Goal: Task Accomplishment & Management: Manage account settings

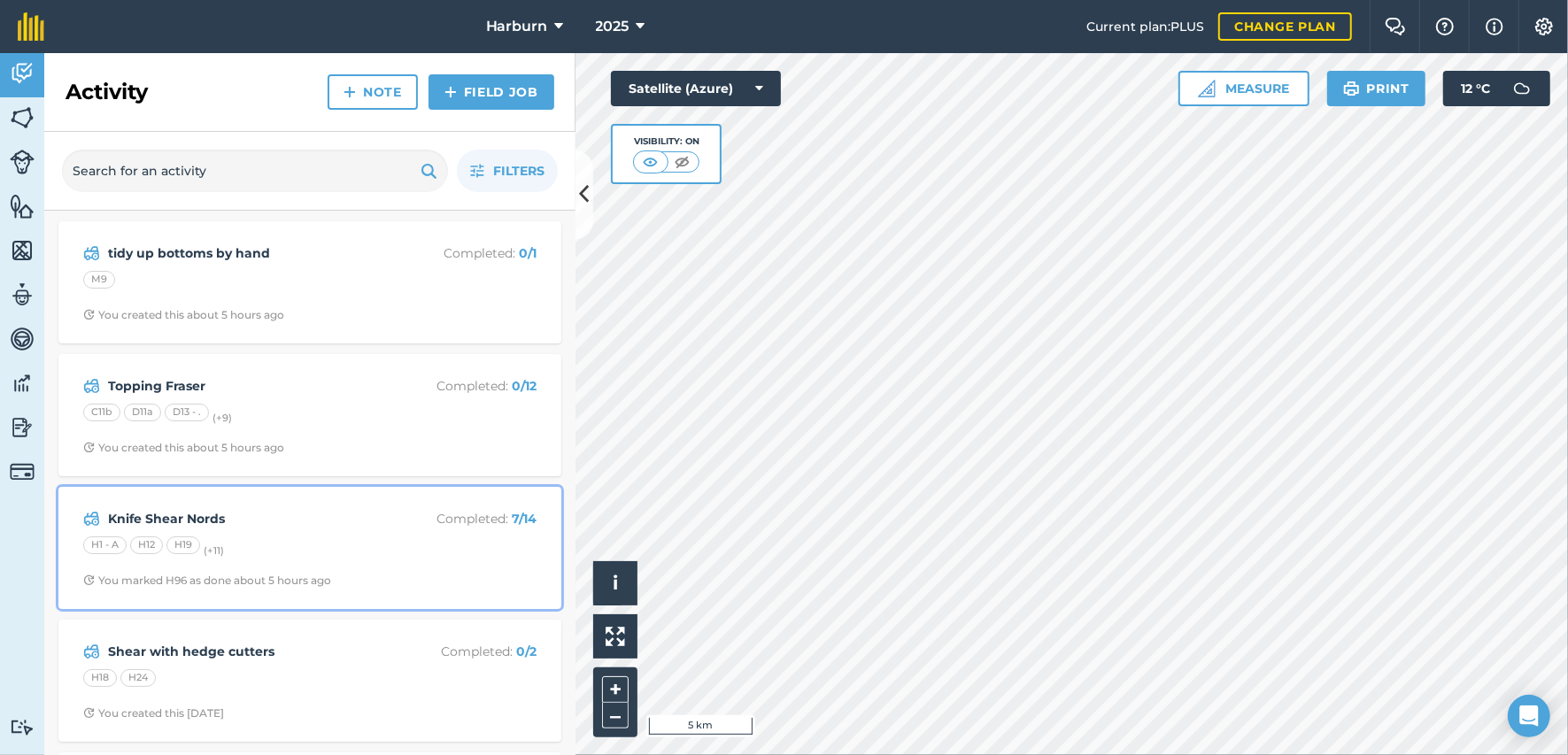
click at [209, 542] on div "H1 - A H12 H19 (+ 11 )" at bounding box center [309, 547] width 453 height 23
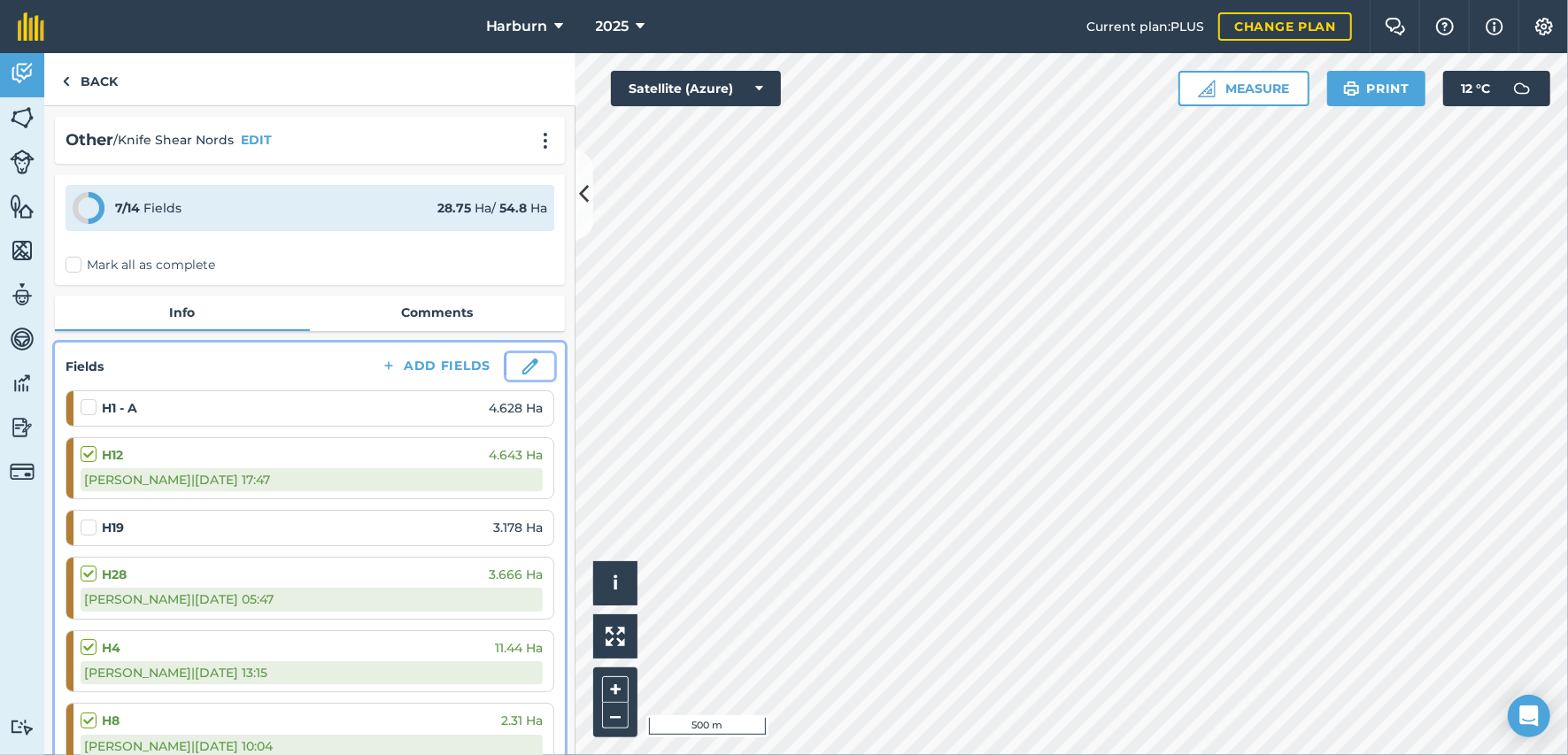
click at [522, 370] on img at bounding box center [530, 366] width 16 height 16
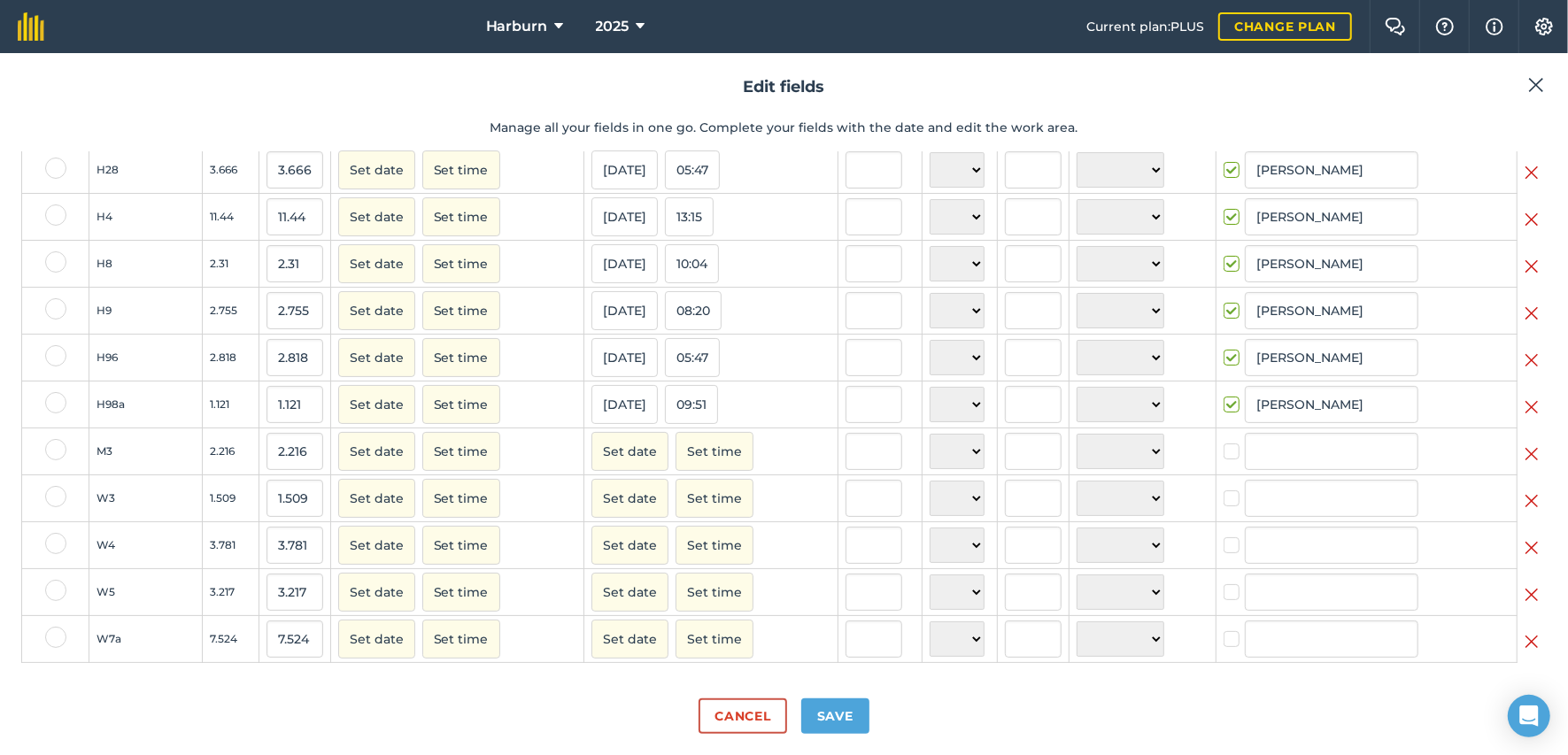
scroll to position [232, 0]
click at [1525, 642] on img at bounding box center [1531, 641] width 14 height 22
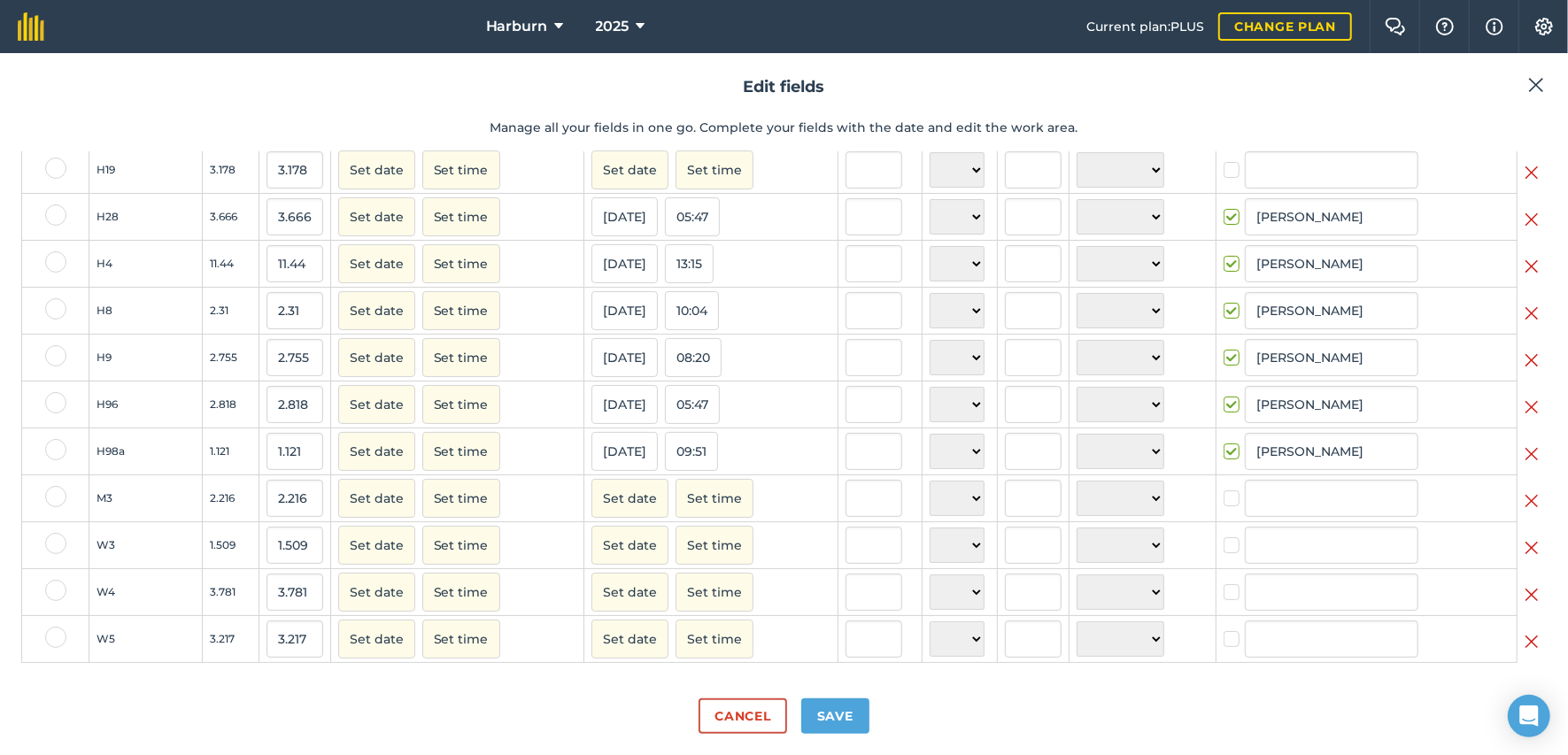
click at [1525, 641] on img at bounding box center [1531, 641] width 14 height 22
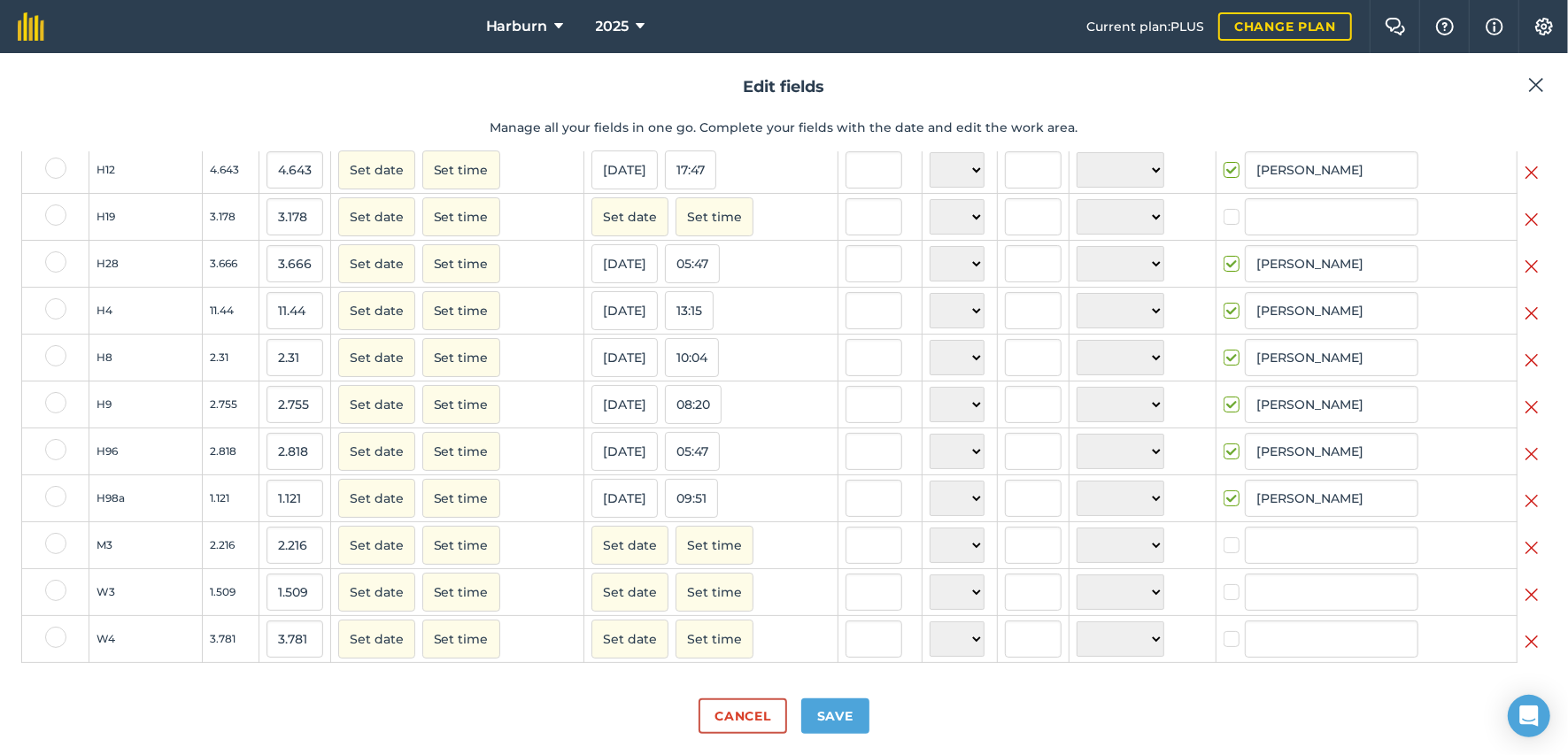
click at [1525, 596] on img at bounding box center [1531, 594] width 14 height 22
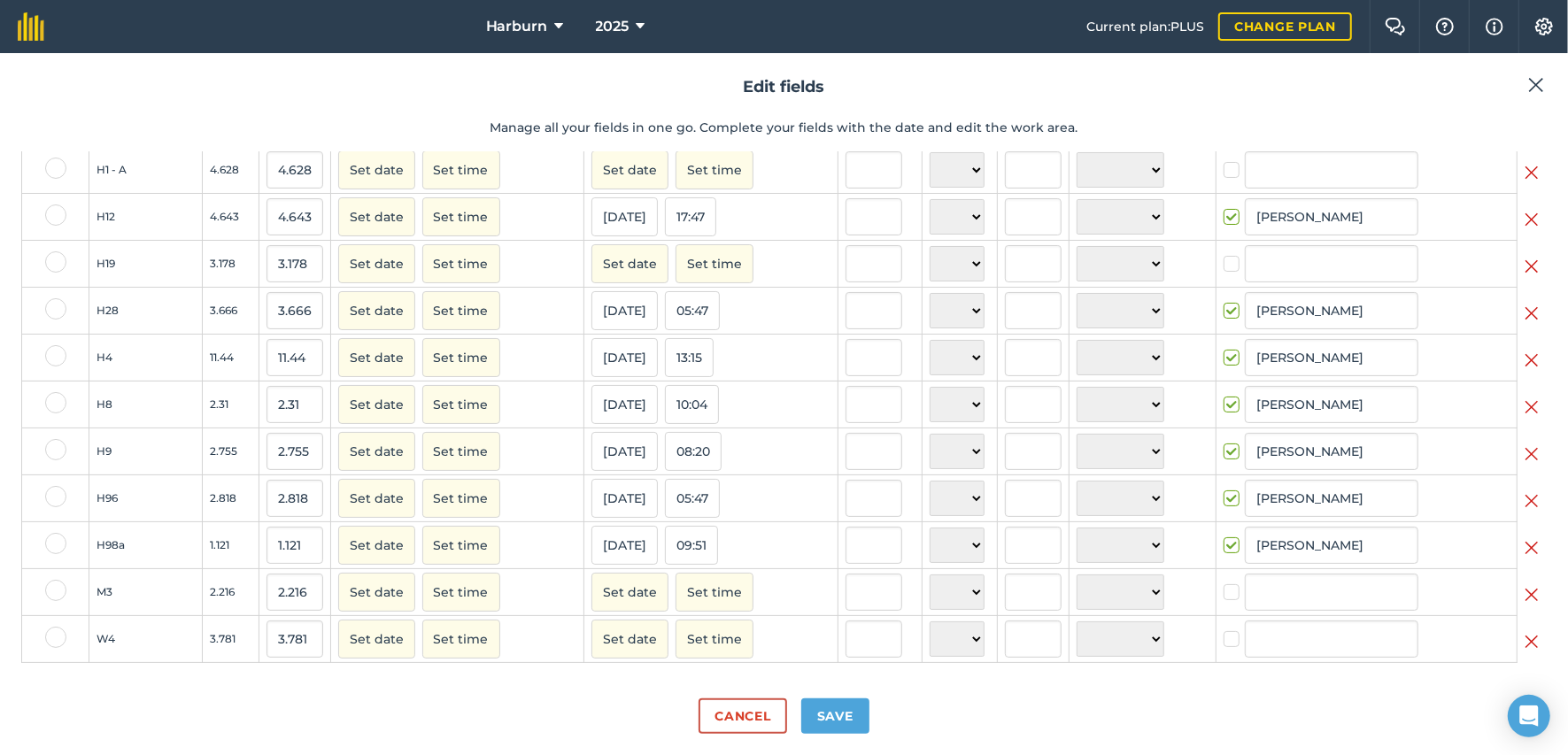
scroll to position [91, 0]
click at [848, 718] on button "Save" at bounding box center [835, 716] width 68 height 36
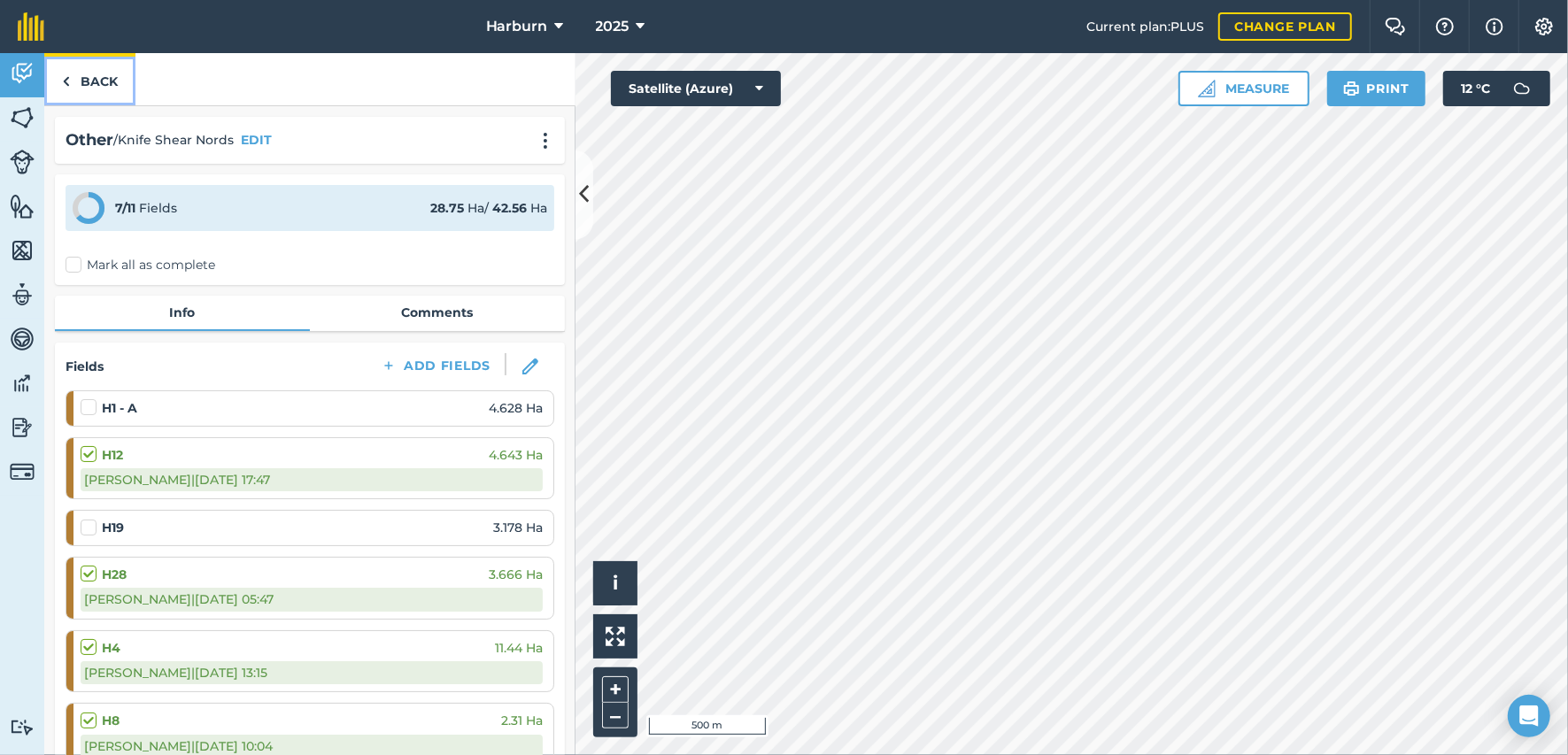
click at [69, 84] on img at bounding box center [66, 81] width 8 height 22
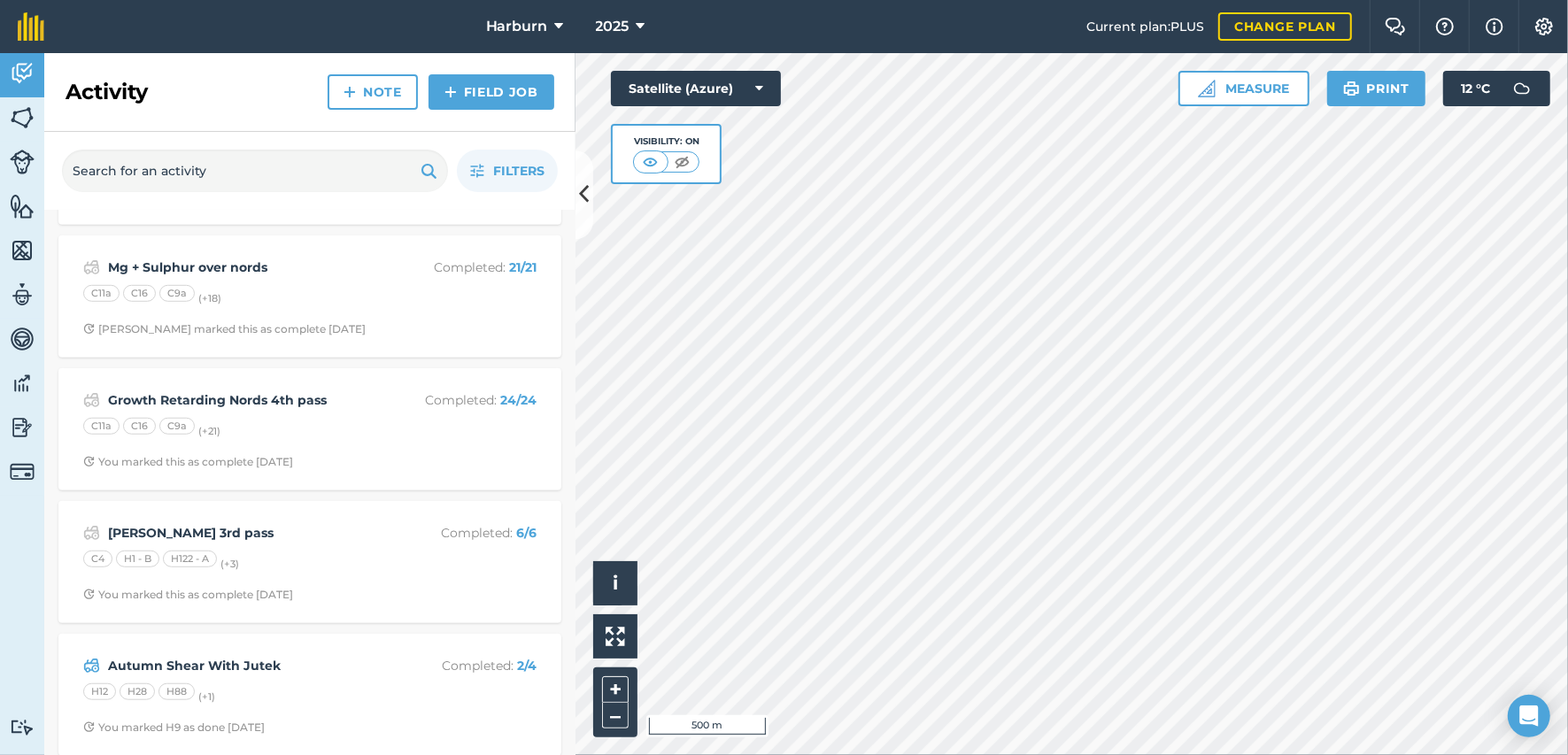
scroll to position [1081, 0]
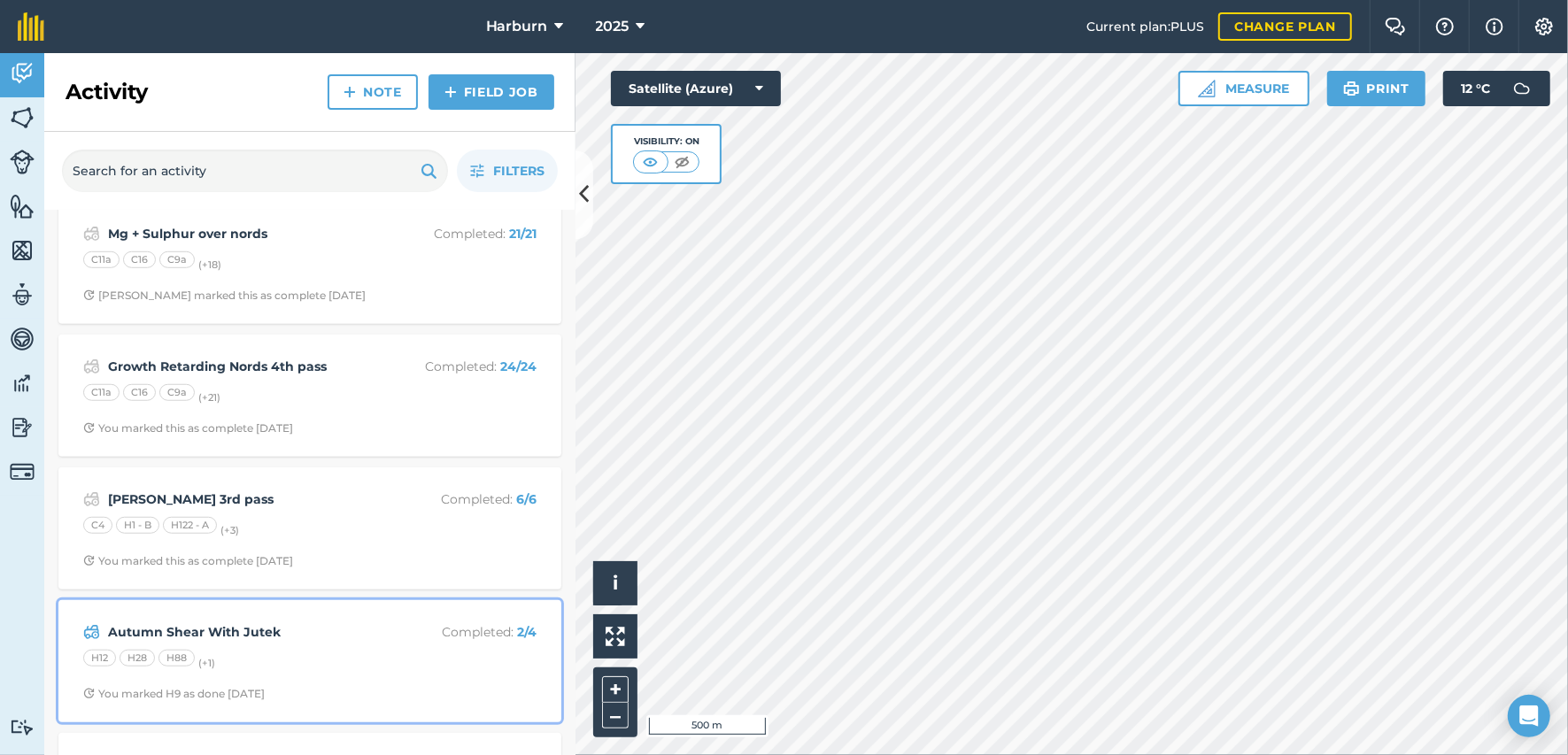
click at [230, 653] on div "H12 H28 H88 (+ 1 )" at bounding box center [309, 661] width 453 height 23
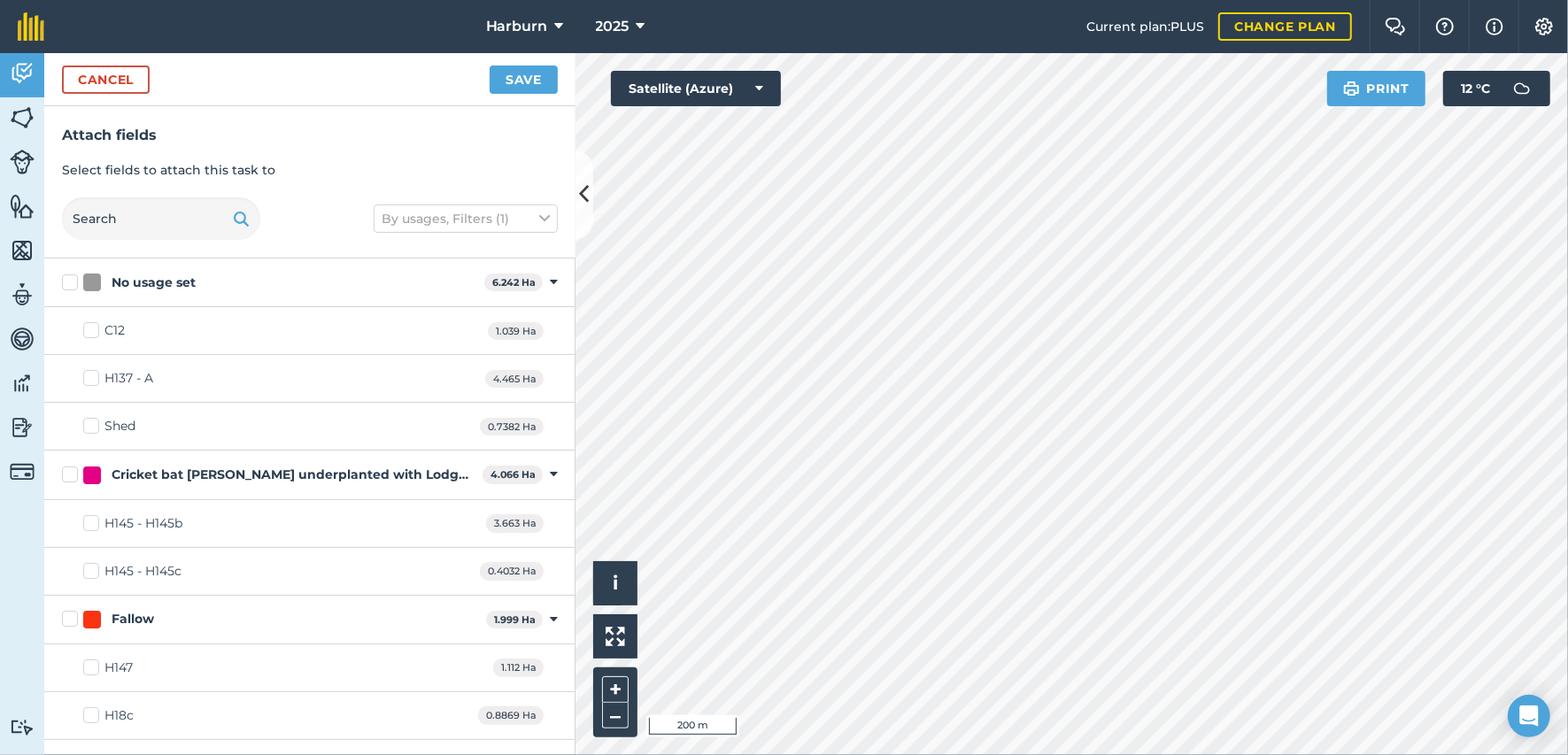
checkbox input "true"
click at [520, 68] on button "Save" at bounding box center [524, 80] width 68 height 28
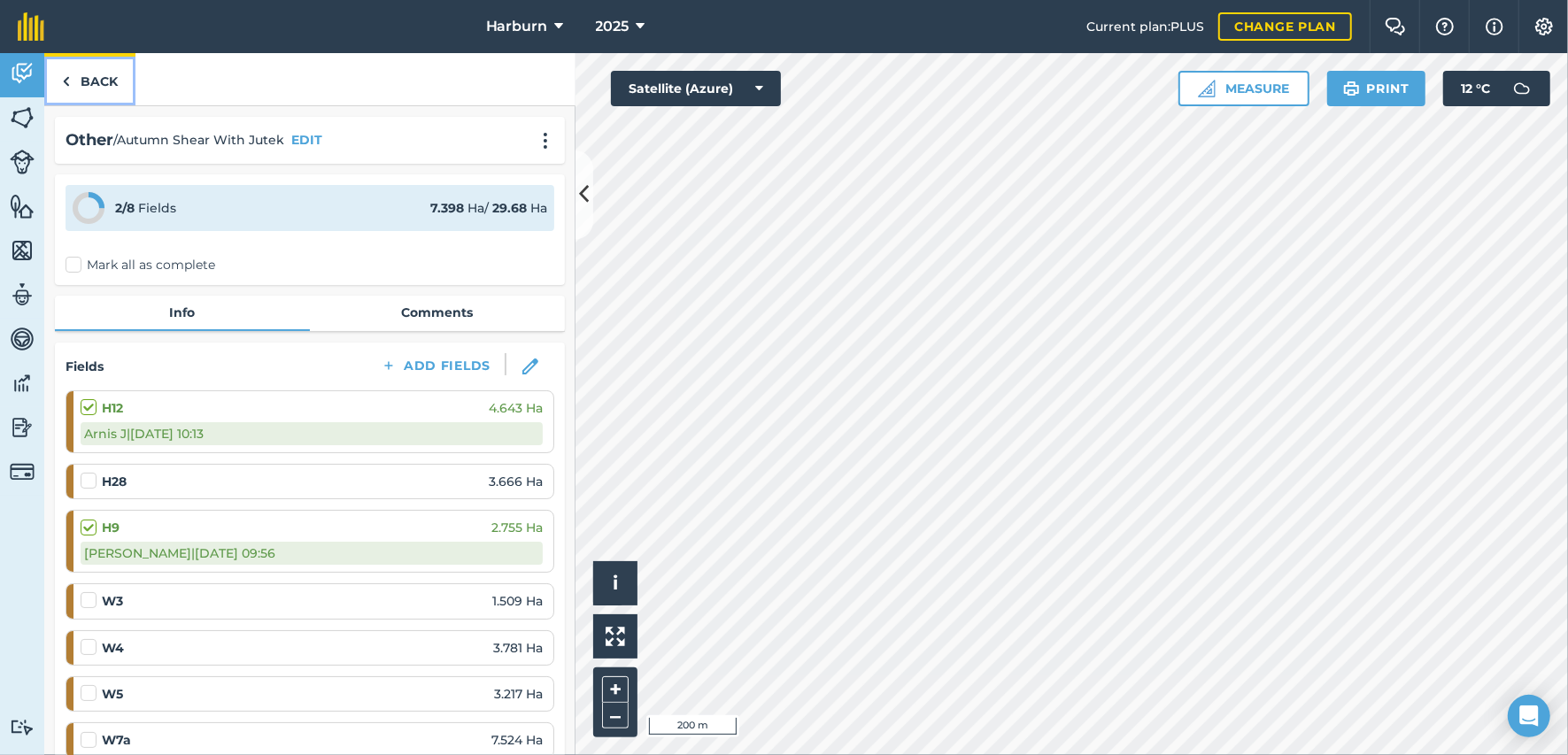
click at [66, 82] on img at bounding box center [66, 81] width 8 height 22
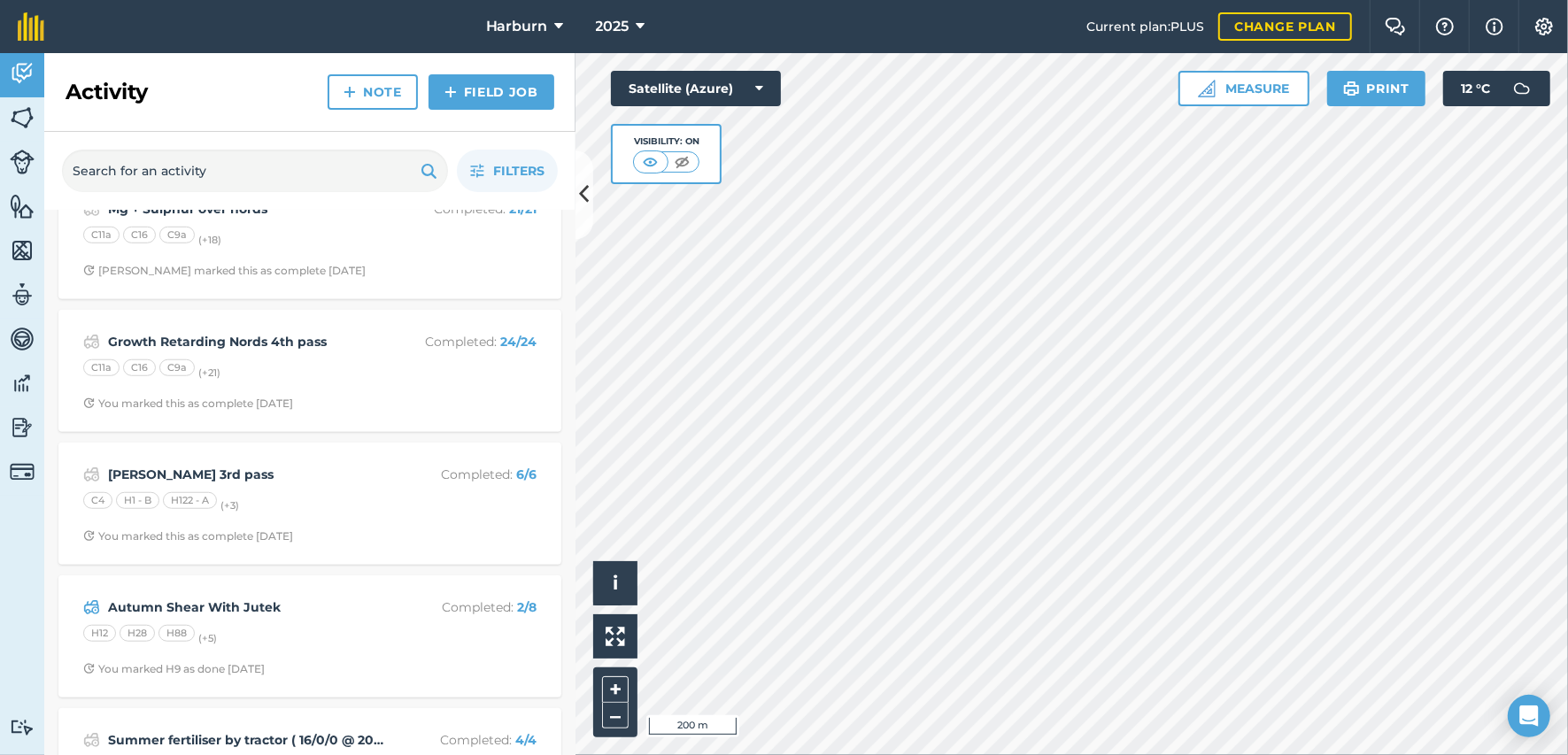
scroll to position [1180, 0]
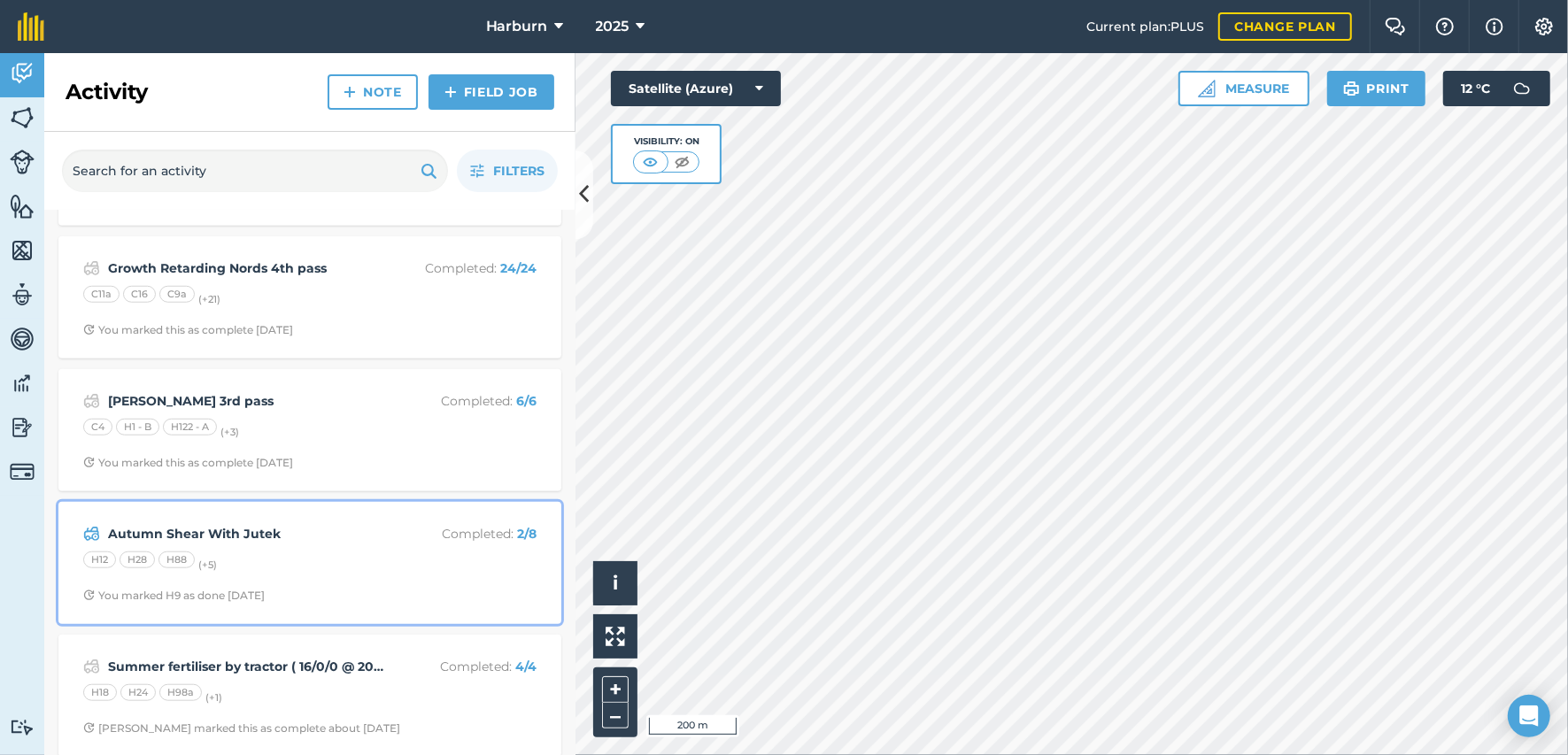
click at [232, 590] on div "You marked H9 as done [DATE]" at bounding box center [173, 595] width 182 height 14
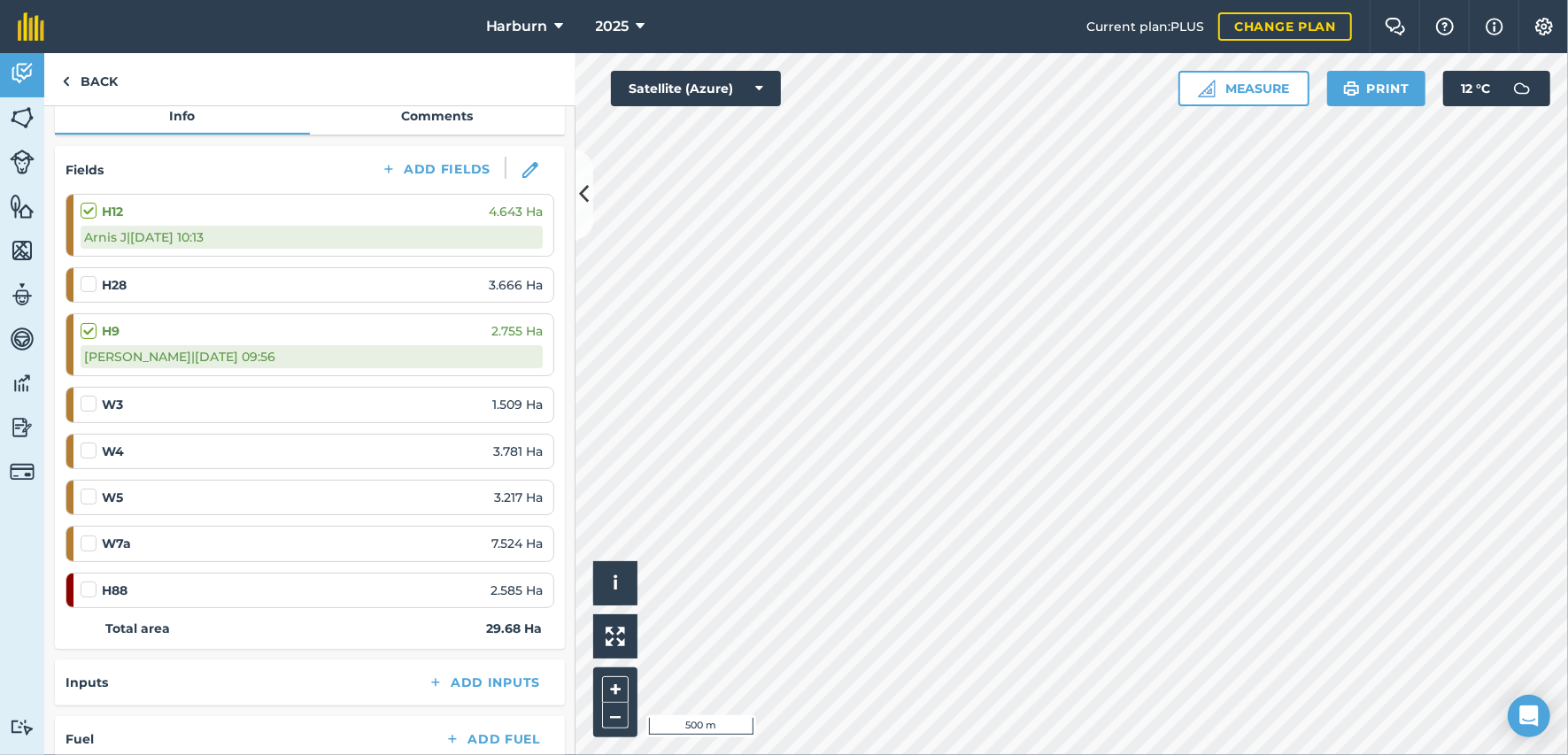
scroll to position [98, 0]
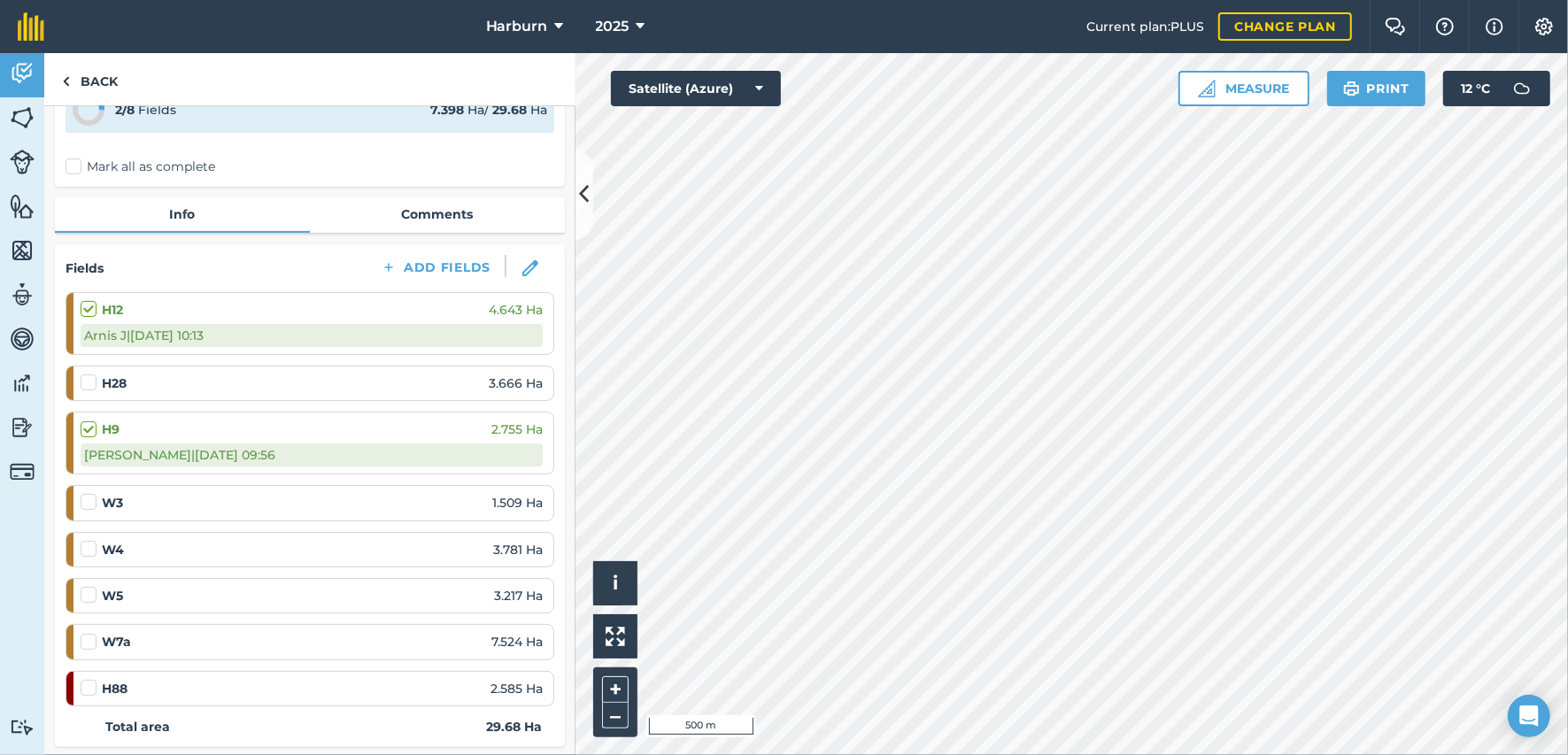
click at [98, 379] on div at bounding box center [91, 382] width 22 height 18
click at [92, 373] on label at bounding box center [91, 373] width 22 height 0
click at [92, 382] on input "checkbox" at bounding box center [87, 379] width 11 height 11
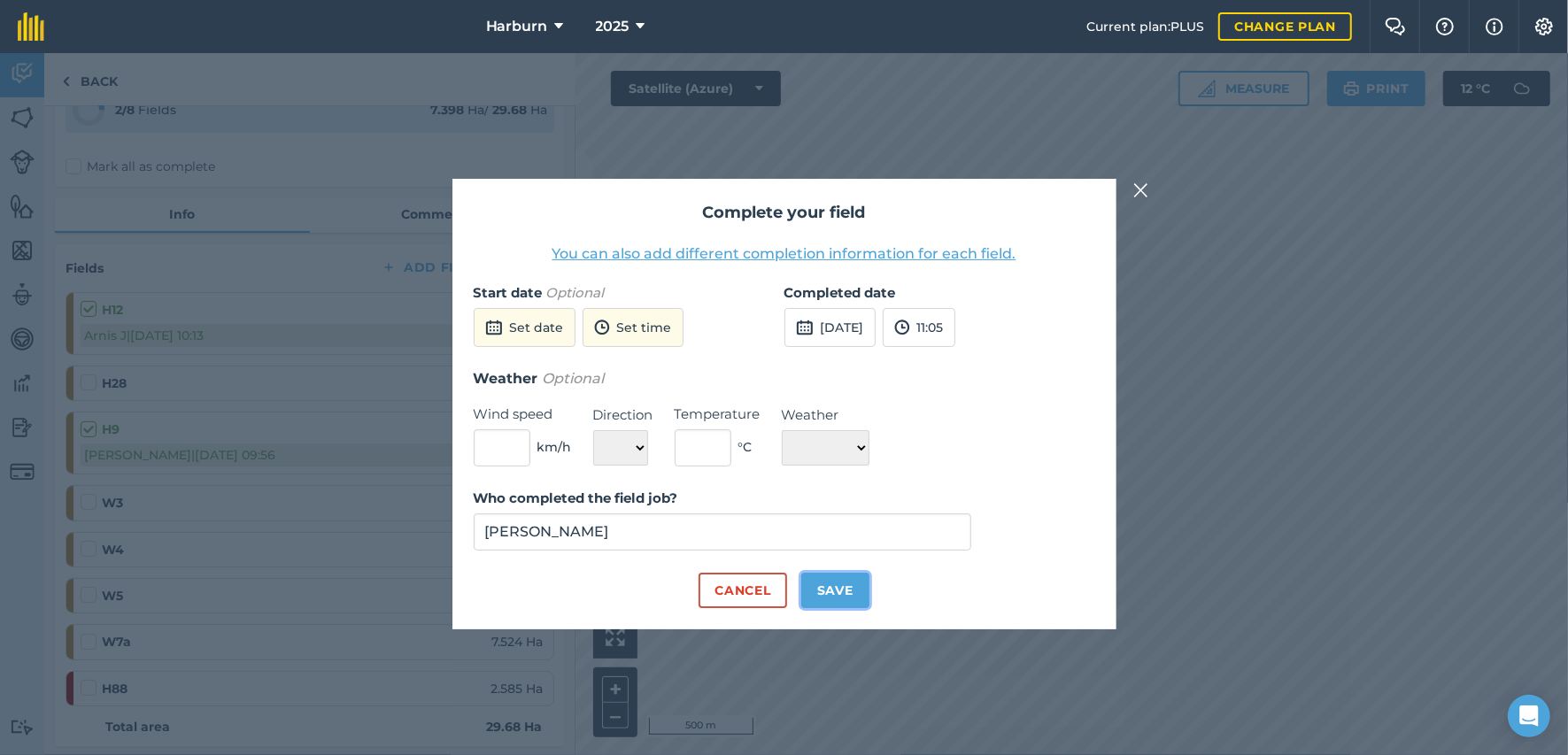
click at [844, 592] on button "Save" at bounding box center [835, 590] width 68 height 36
checkbox input "true"
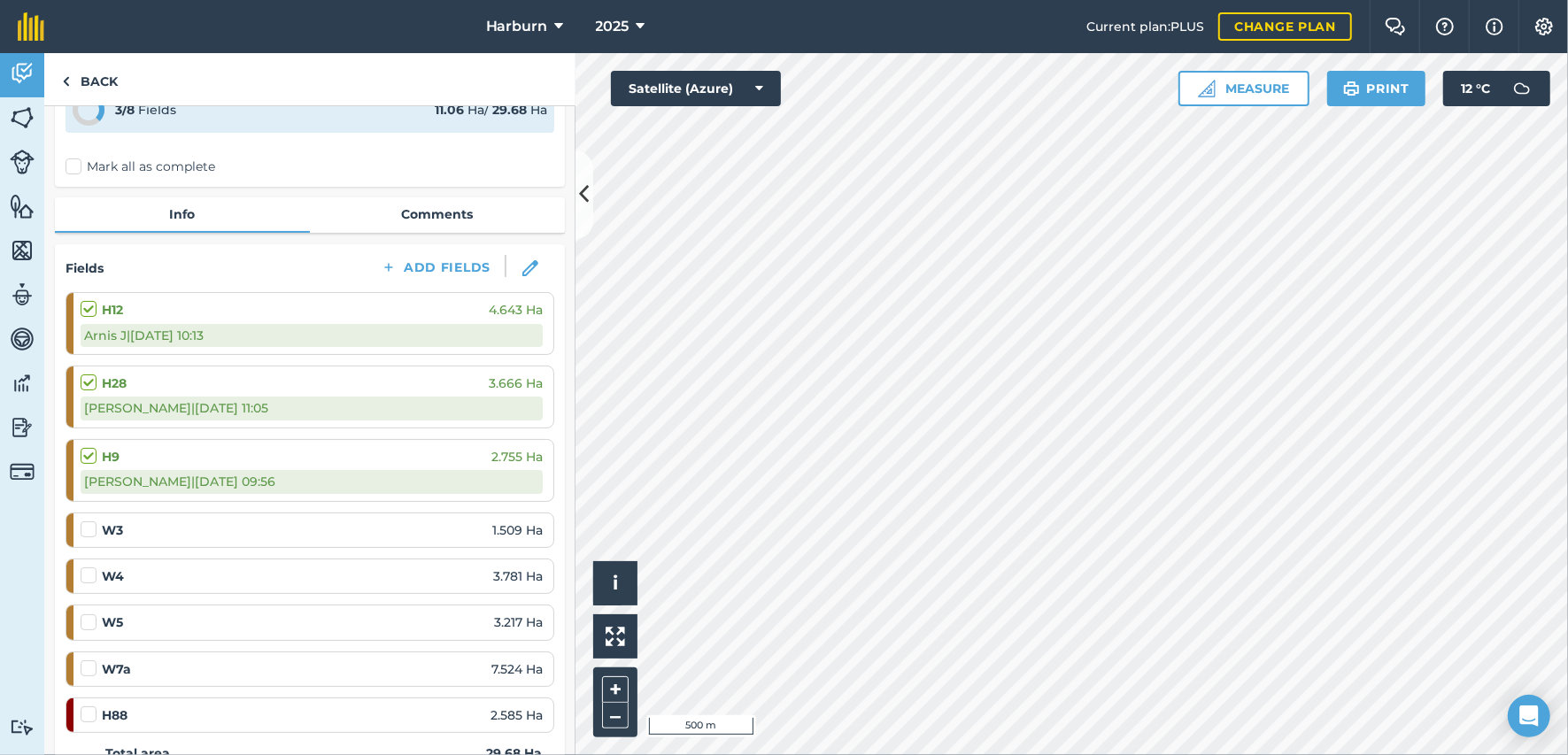
click at [95, 705] on label at bounding box center [91, 705] width 22 height 0
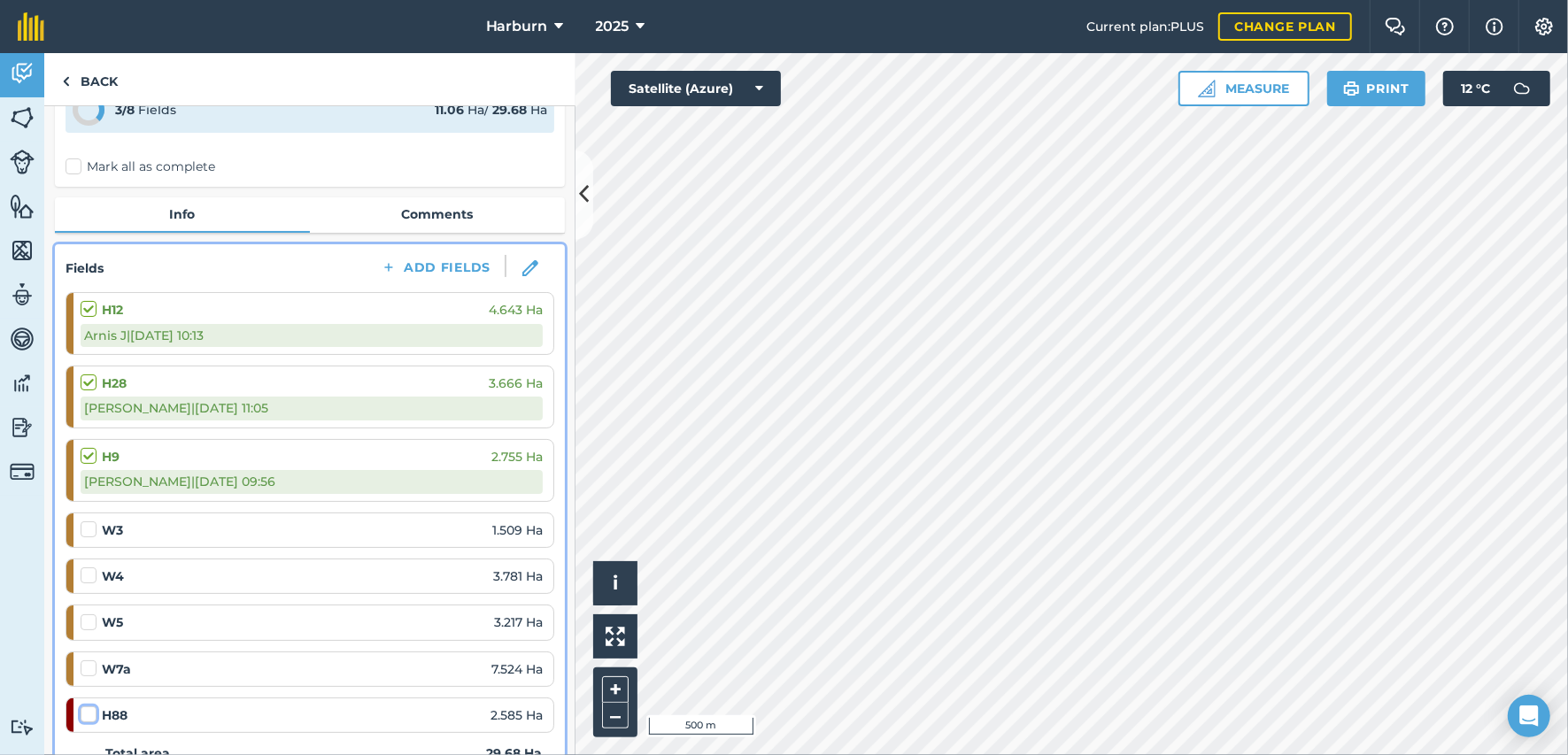
click at [92, 706] on input "checkbox" at bounding box center [87, 711] width 11 height 11
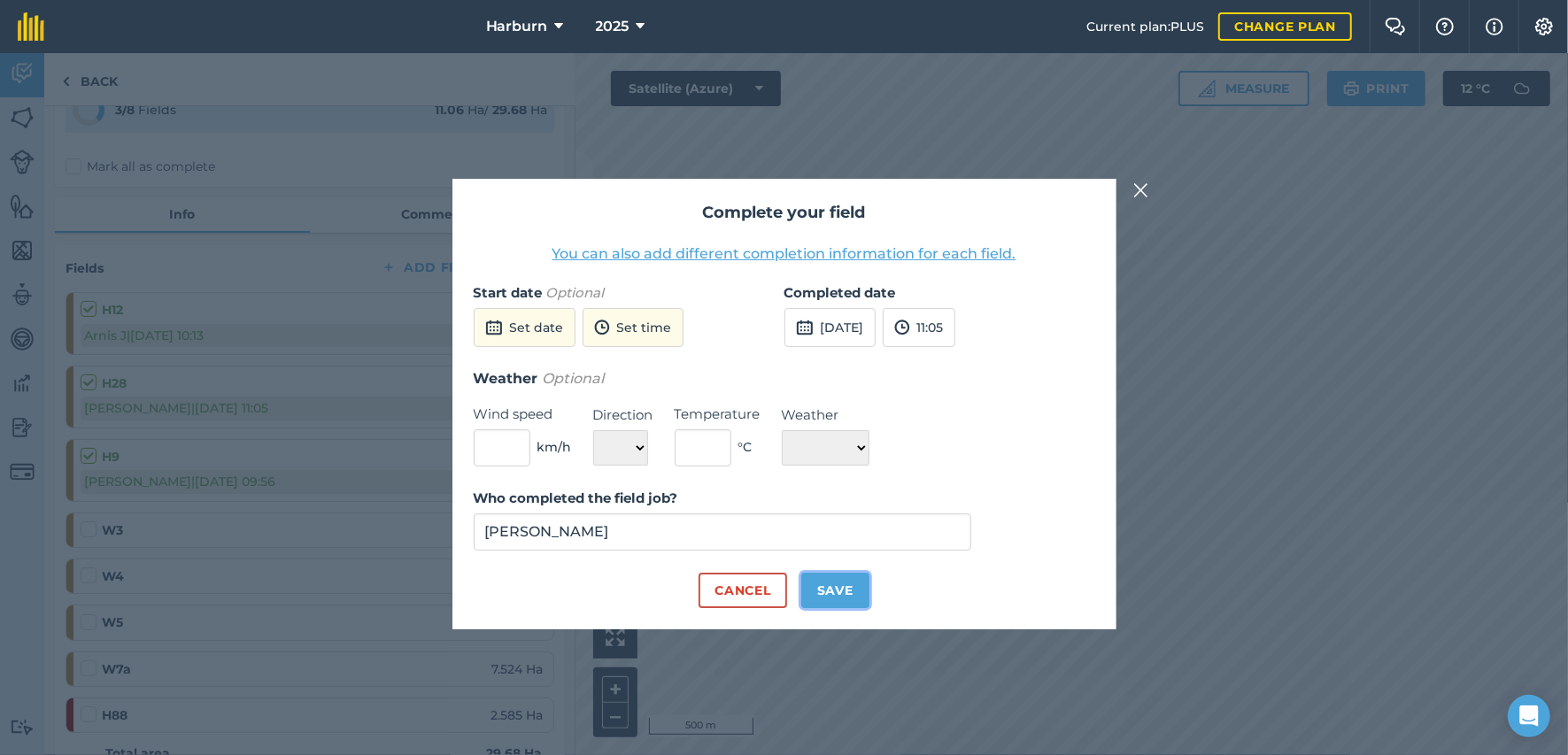
click at [820, 580] on button "Save" at bounding box center [835, 590] width 68 height 36
checkbox input "true"
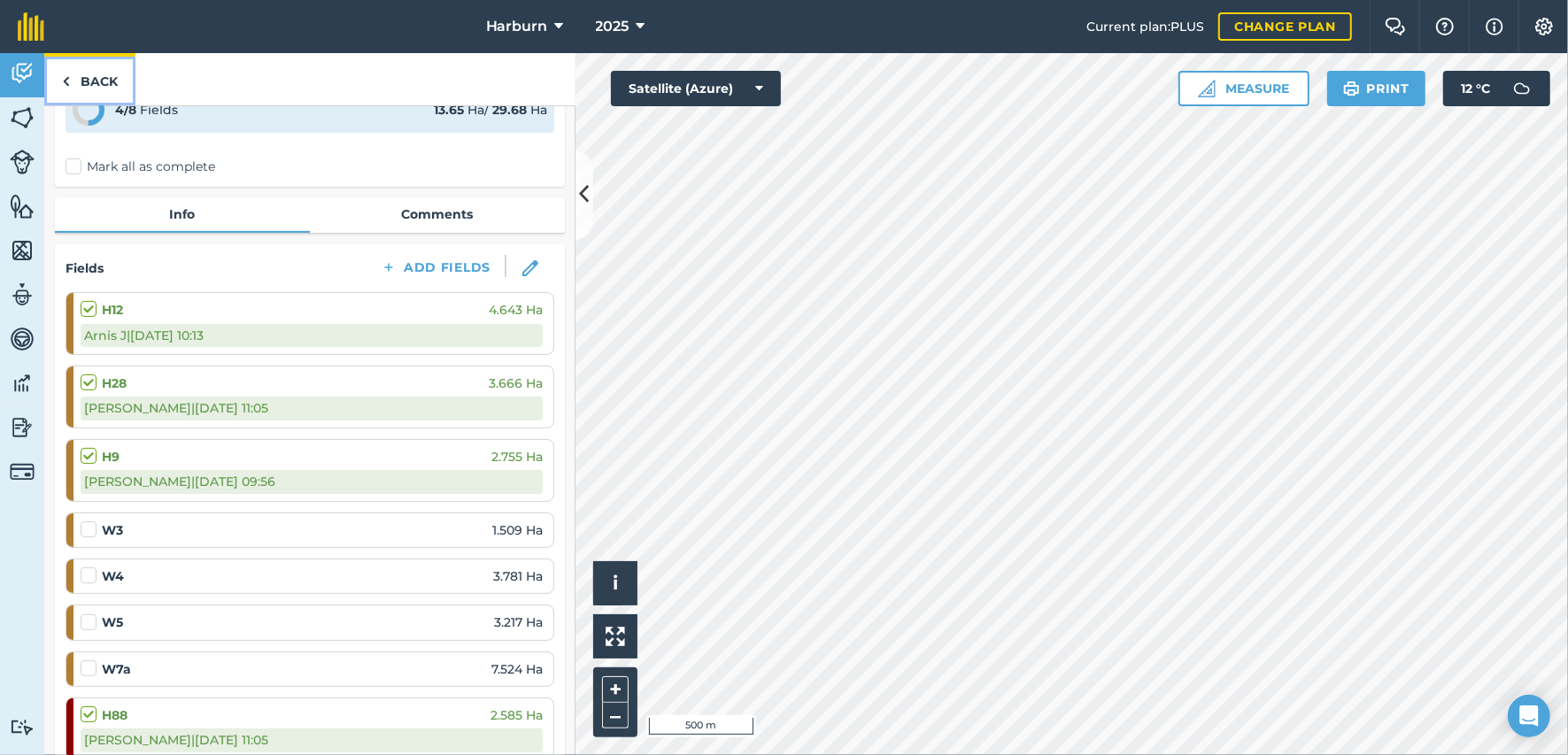
click at [67, 87] on img at bounding box center [66, 81] width 8 height 22
